Goal: Navigation & Orientation: Find specific page/section

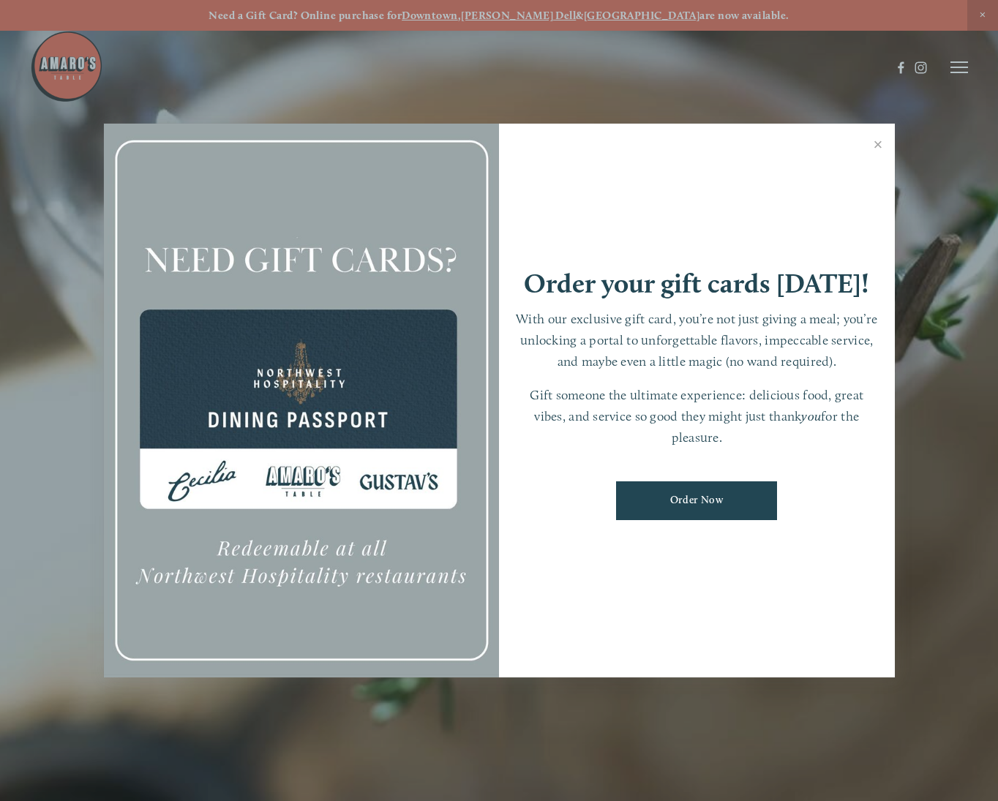
click at [963, 70] on div at bounding box center [499, 400] width 998 height 801
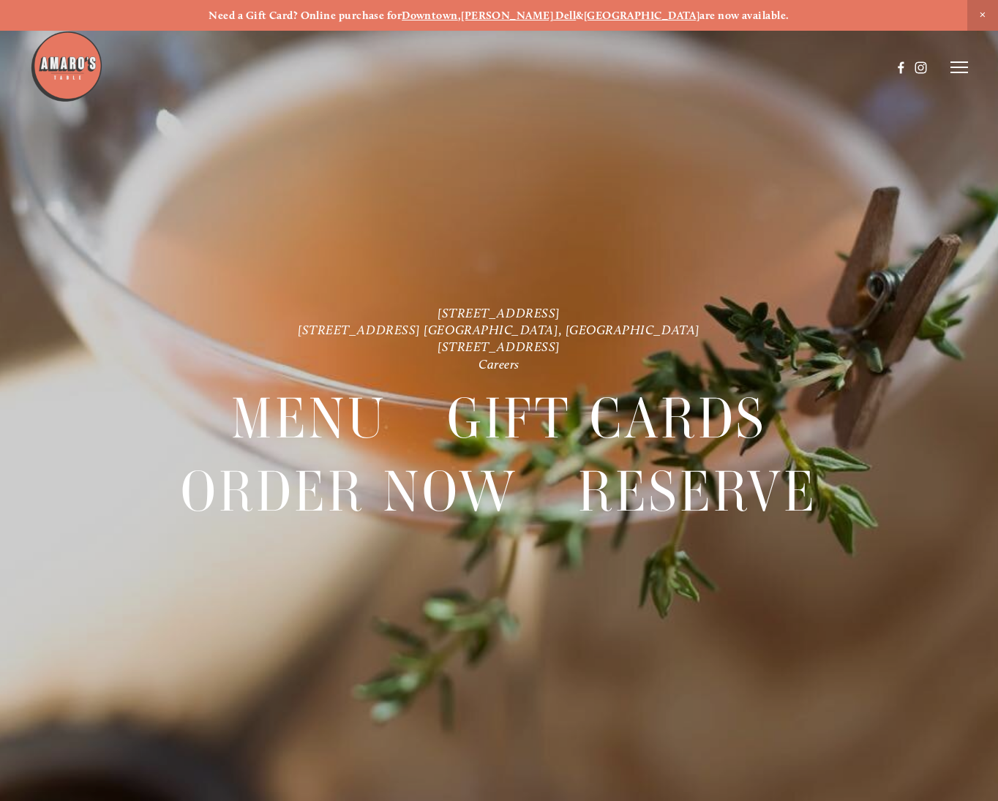
click at [960, 70] on icon at bounding box center [959, 67] width 18 height 13
click at [832, 67] on span "Gallery" at bounding box center [830, 67] width 34 height 12
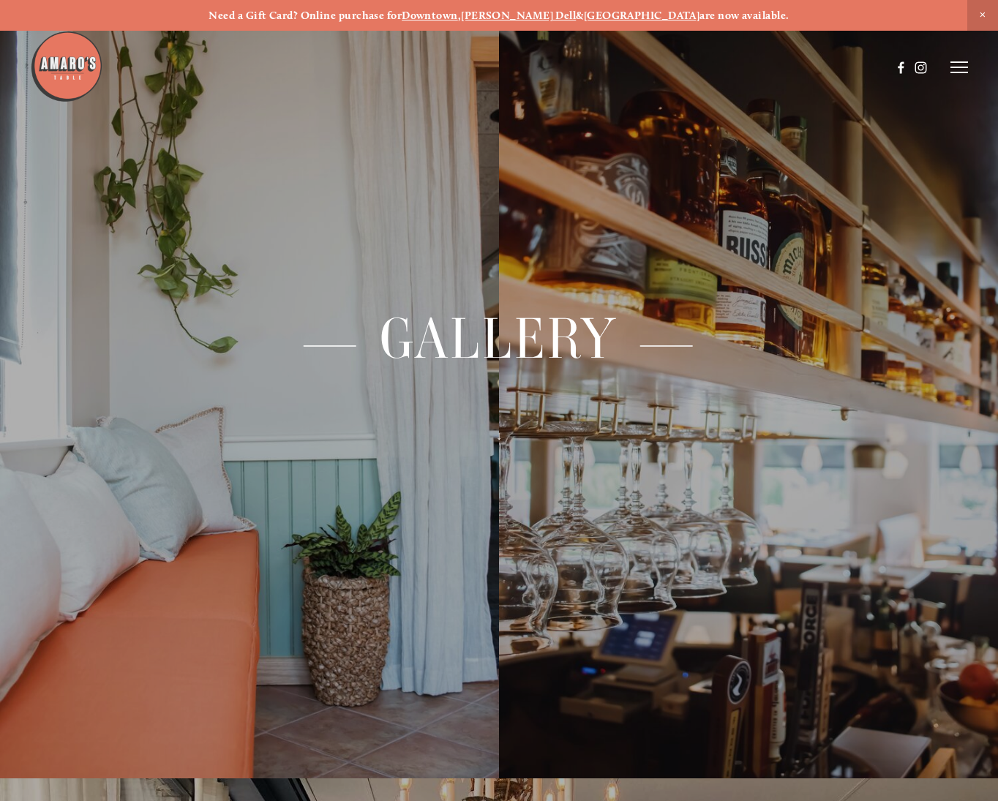
click at [954, 72] on line at bounding box center [959, 72] width 18 height 0
click at [703, 65] on span "Menu" at bounding box center [702, 67] width 27 height 12
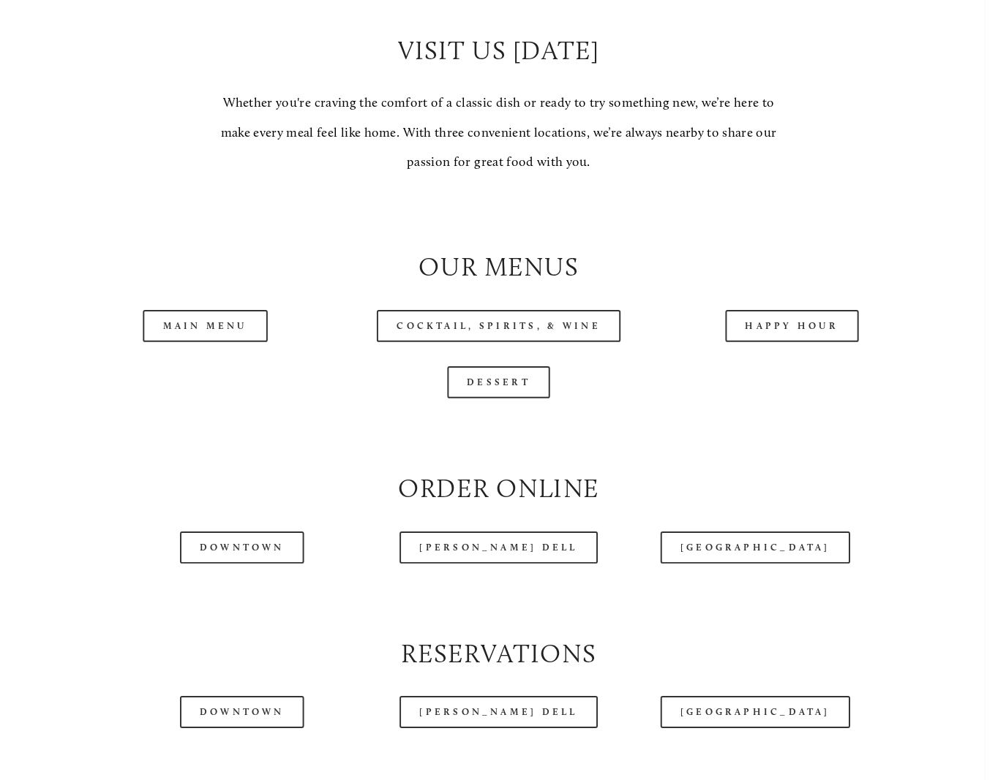
scroll to position [1265, 0]
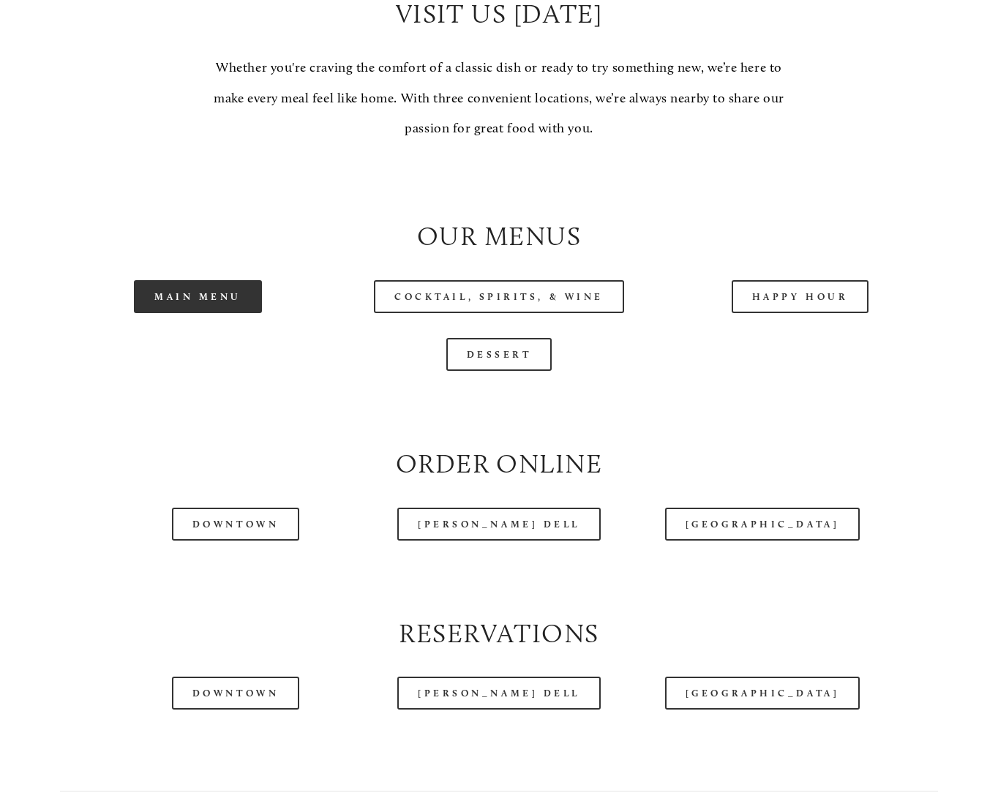
click at [200, 280] on link "Main Menu" at bounding box center [198, 296] width 128 height 33
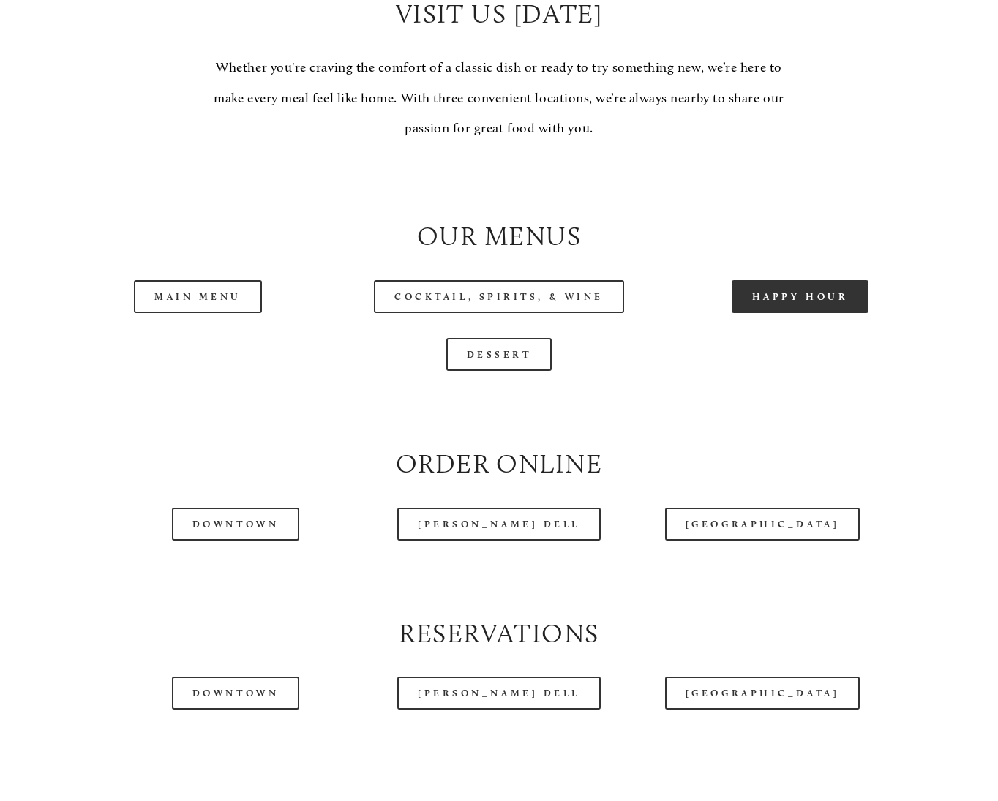
click at [783, 288] on link "Happy Hour" at bounding box center [799, 296] width 137 height 33
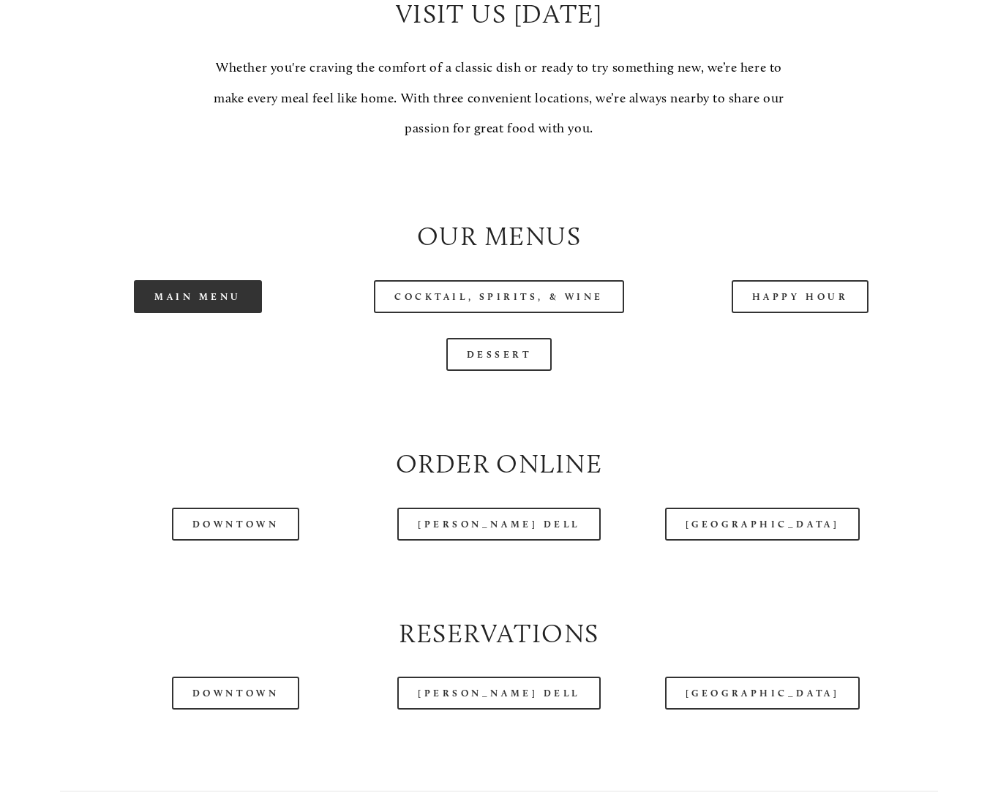
click at [155, 285] on link "Main Menu" at bounding box center [198, 296] width 128 height 33
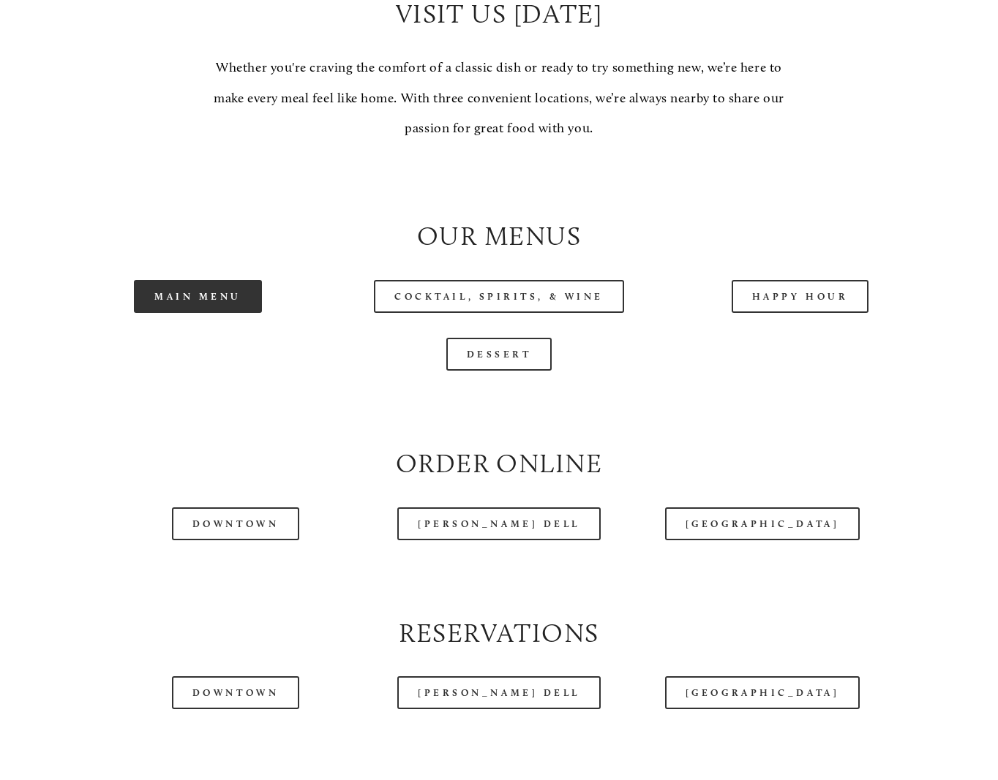
click at [211, 282] on link "Main Menu" at bounding box center [198, 296] width 128 height 33
